Goal: Check status

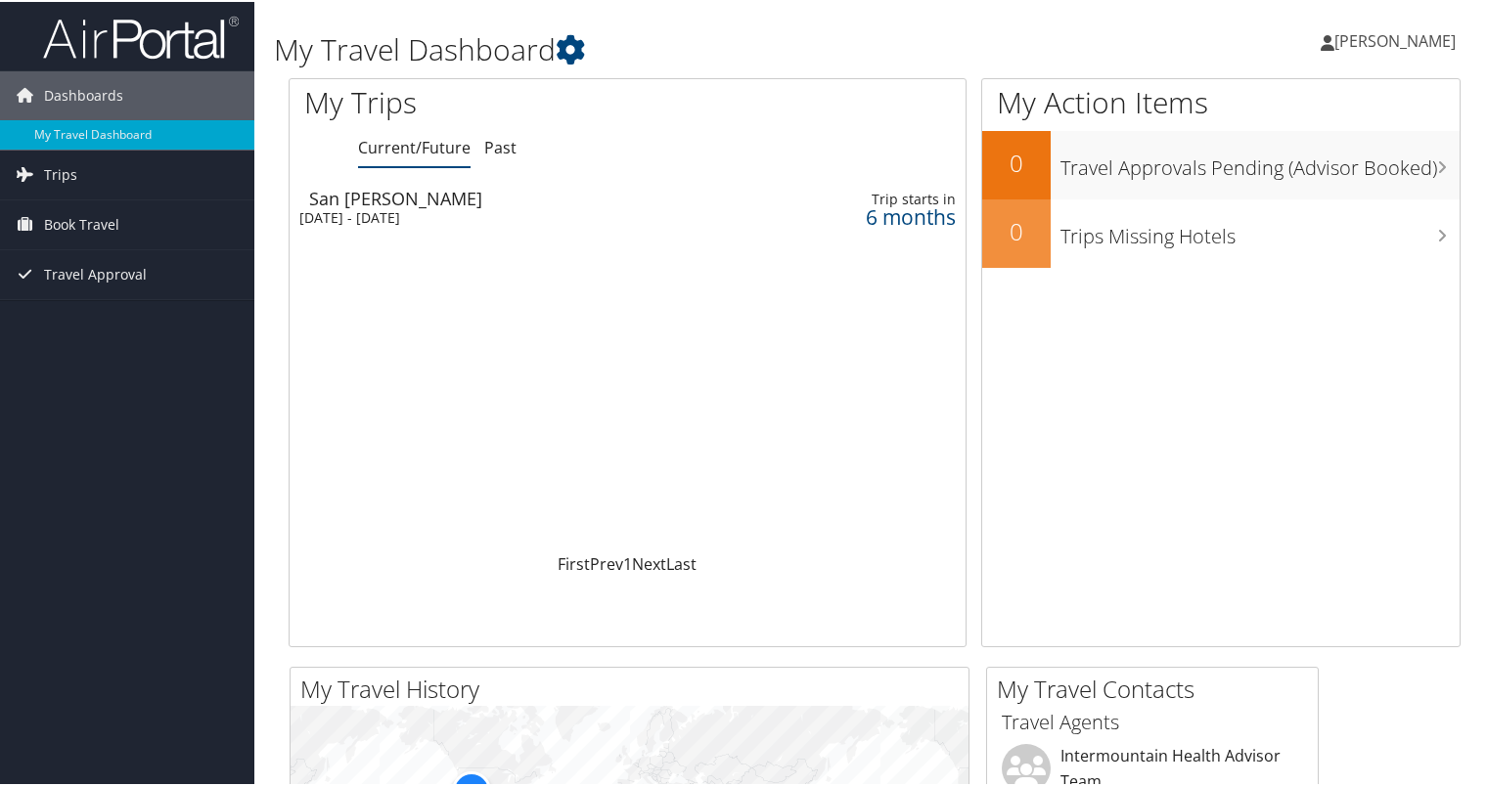
click at [370, 209] on div "[DATE] - [DATE]" at bounding box center [509, 216] width 420 height 18
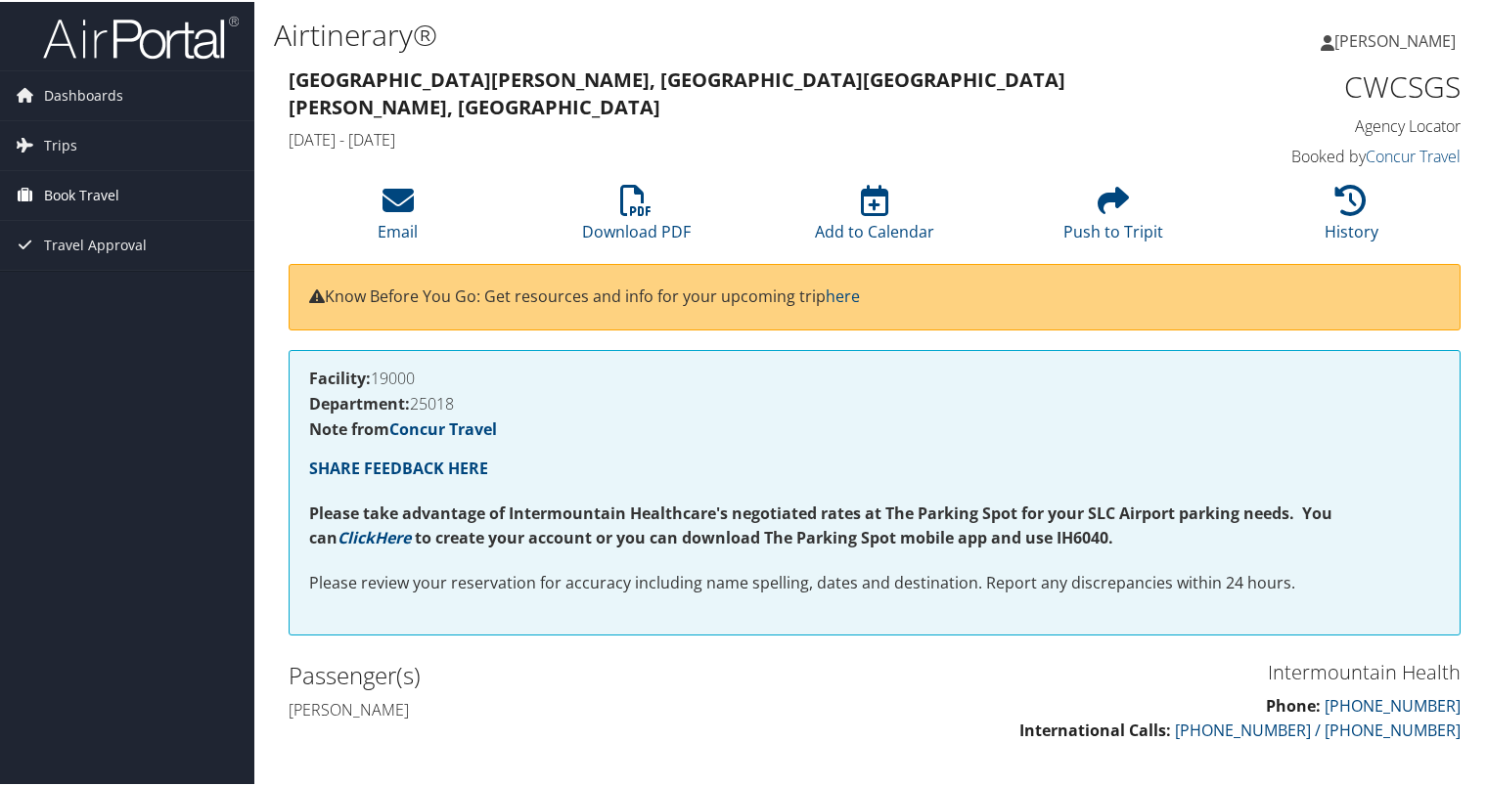
click at [90, 182] on span "Book Travel" at bounding box center [81, 193] width 75 height 49
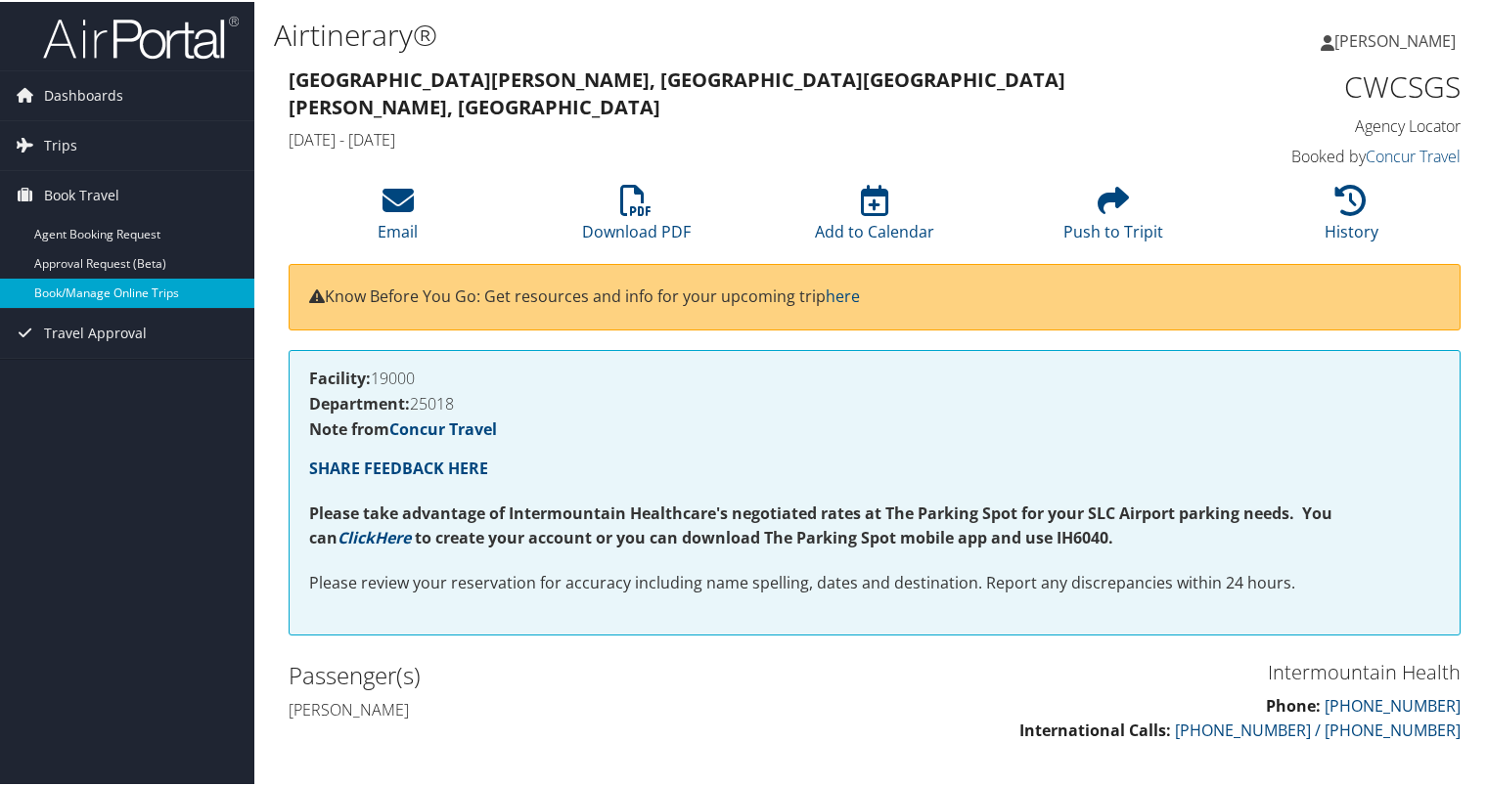
click at [107, 292] on link "Book/Manage Online Trips" at bounding box center [127, 291] width 254 height 29
